Goal: Find specific page/section: Find specific page/section

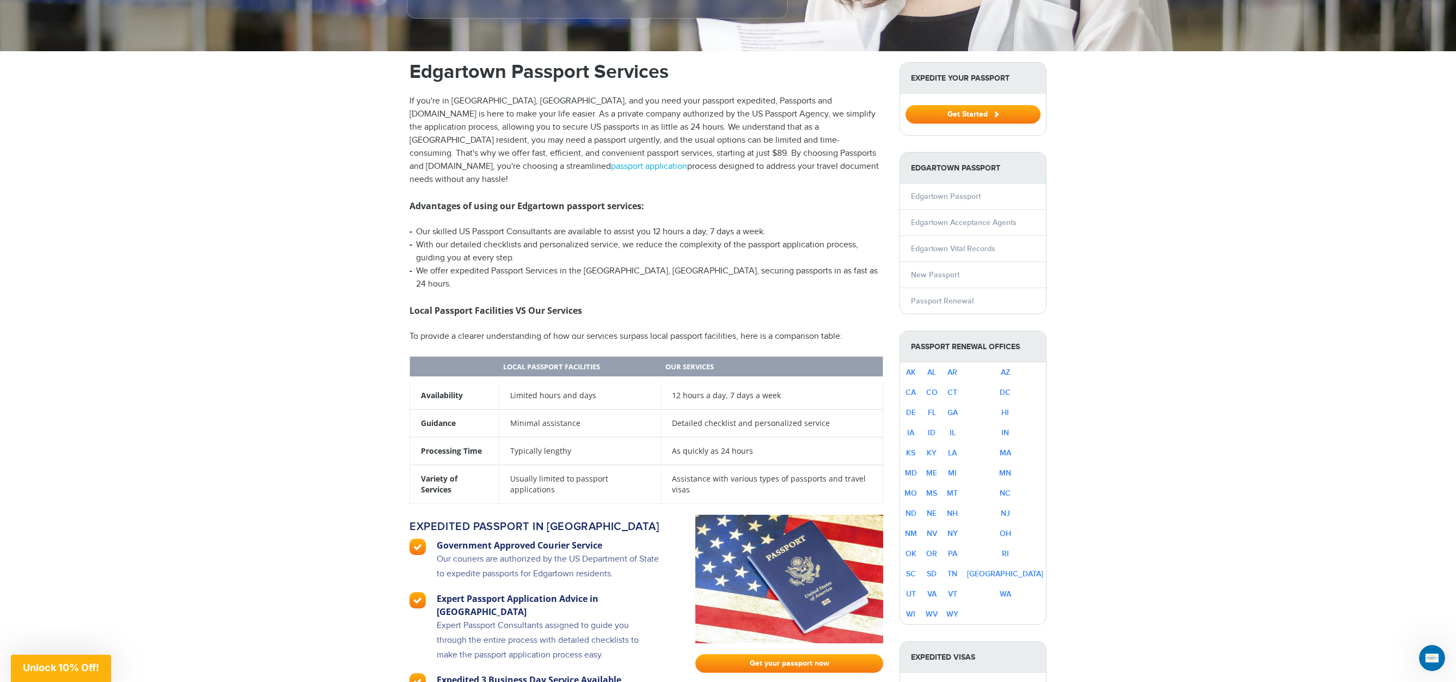
click at [645, 151] on p "If you're in [GEOGRAPHIC_DATA], [GEOGRAPHIC_DATA], and you need your passport e…" at bounding box center [646, 140] width 474 height 91
drag, startPoint x: 679, startPoint y: 161, endPoint x: 408, endPoint y: 97, distance: 278.3
click at [410, 97] on p "If you're in [GEOGRAPHIC_DATA], [GEOGRAPHIC_DATA], and you need your passport e…" at bounding box center [646, 140] width 474 height 91
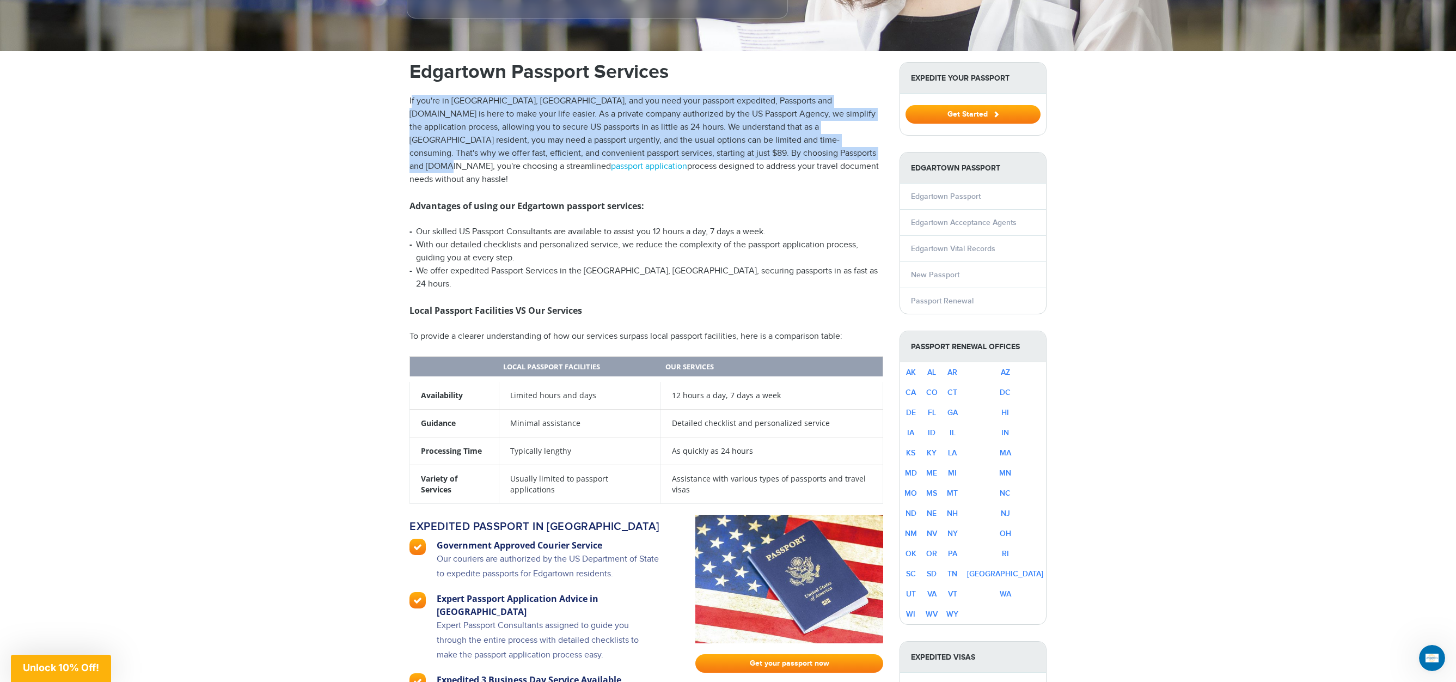
drag, startPoint x: 411, startPoint y: 97, endPoint x: 747, endPoint y: 155, distance: 341.3
click at [747, 155] on p "If you're in [GEOGRAPHIC_DATA], [GEOGRAPHIC_DATA], and you need your passport e…" at bounding box center [646, 140] width 474 height 91
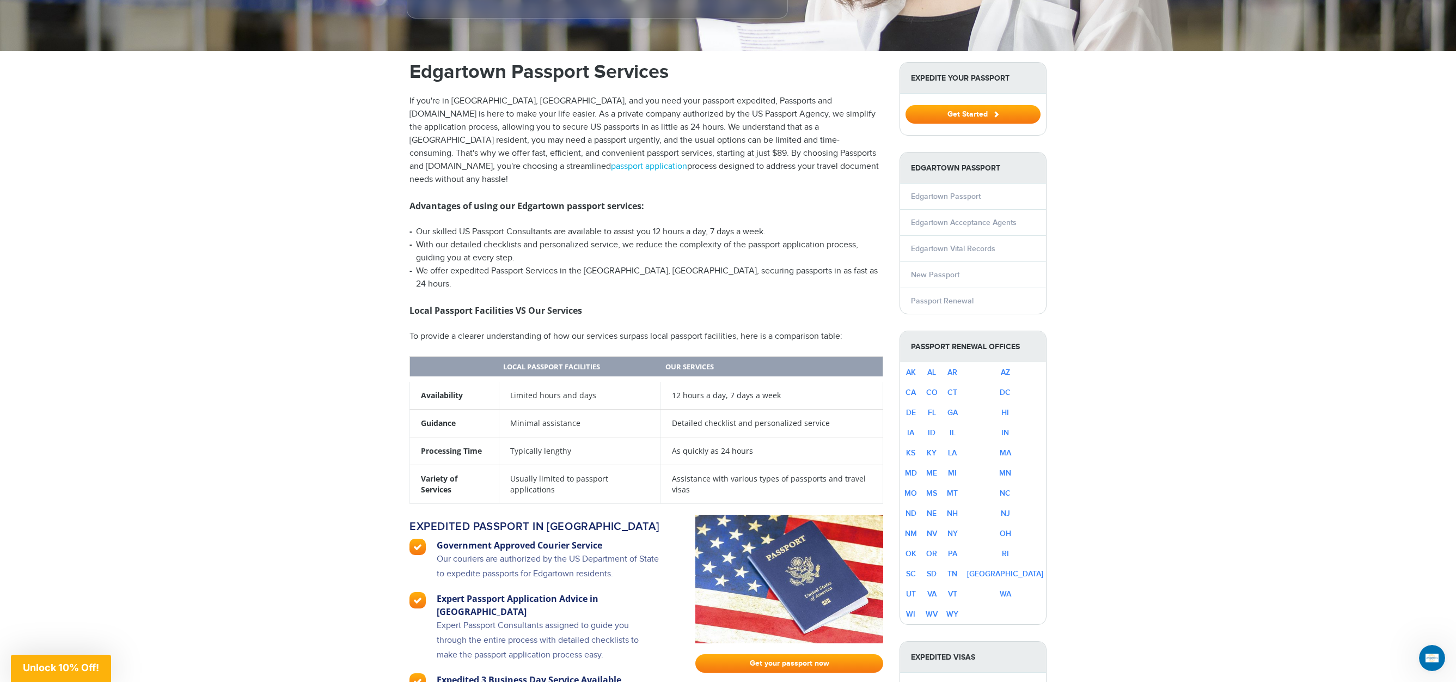
click at [741, 169] on p "If you're in [GEOGRAPHIC_DATA], [GEOGRAPHIC_DATA], and you need your passport e…" at bounding box center [646, 140] width 474 height 91
drag, startPoint x: 719, startPoint y: 167, endPoint x: 408, endPoint y: 97, distance: 318.9
drag, startPoint x: 412, startPoint y: 69, endPoint x: 748, endPoint y: 67, distance: 336.4
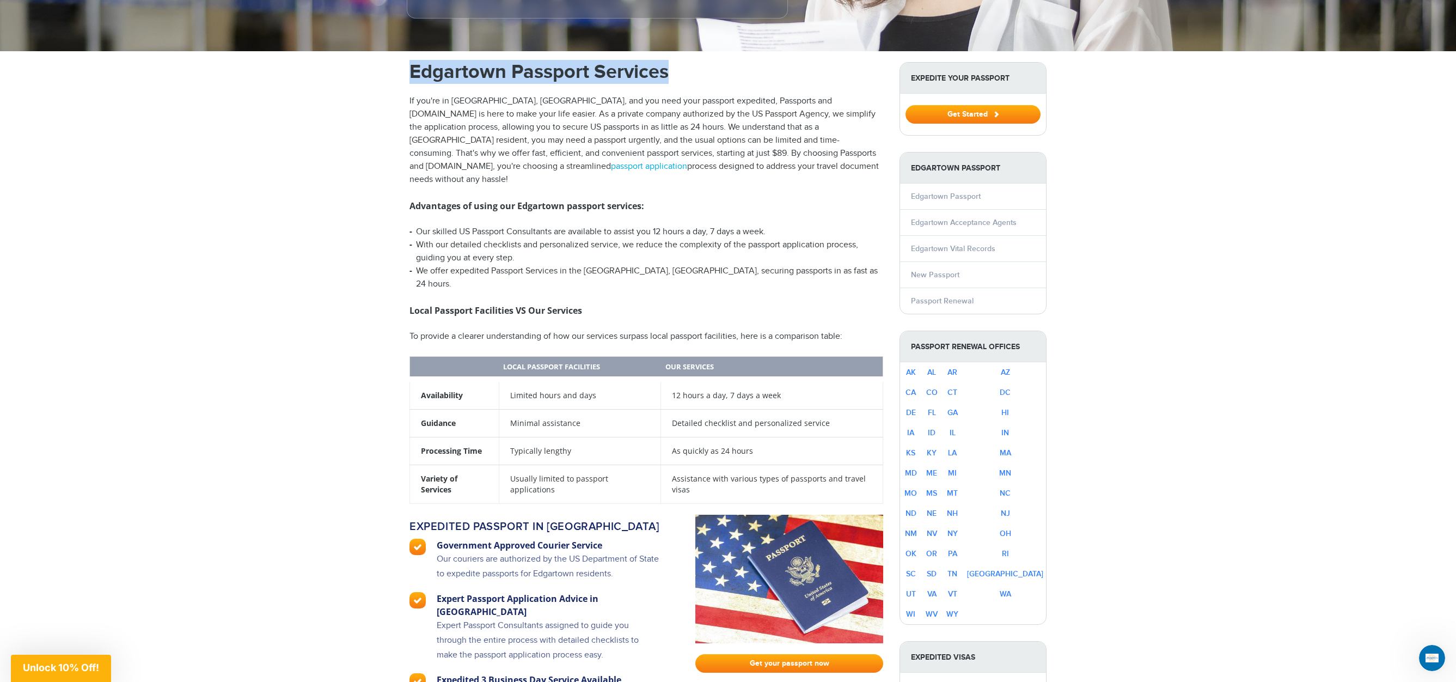
click at [748, 67] on h1 "Edgartown Passport Services" at bounding box center [646, 72] width 474 height 20
click at [750, 65] on h1 "Edgartown Passport Services" at bounding box center [646, 72] width 474 height 20
